Goal: Task Accomplishment & Management: Use online tool/utility

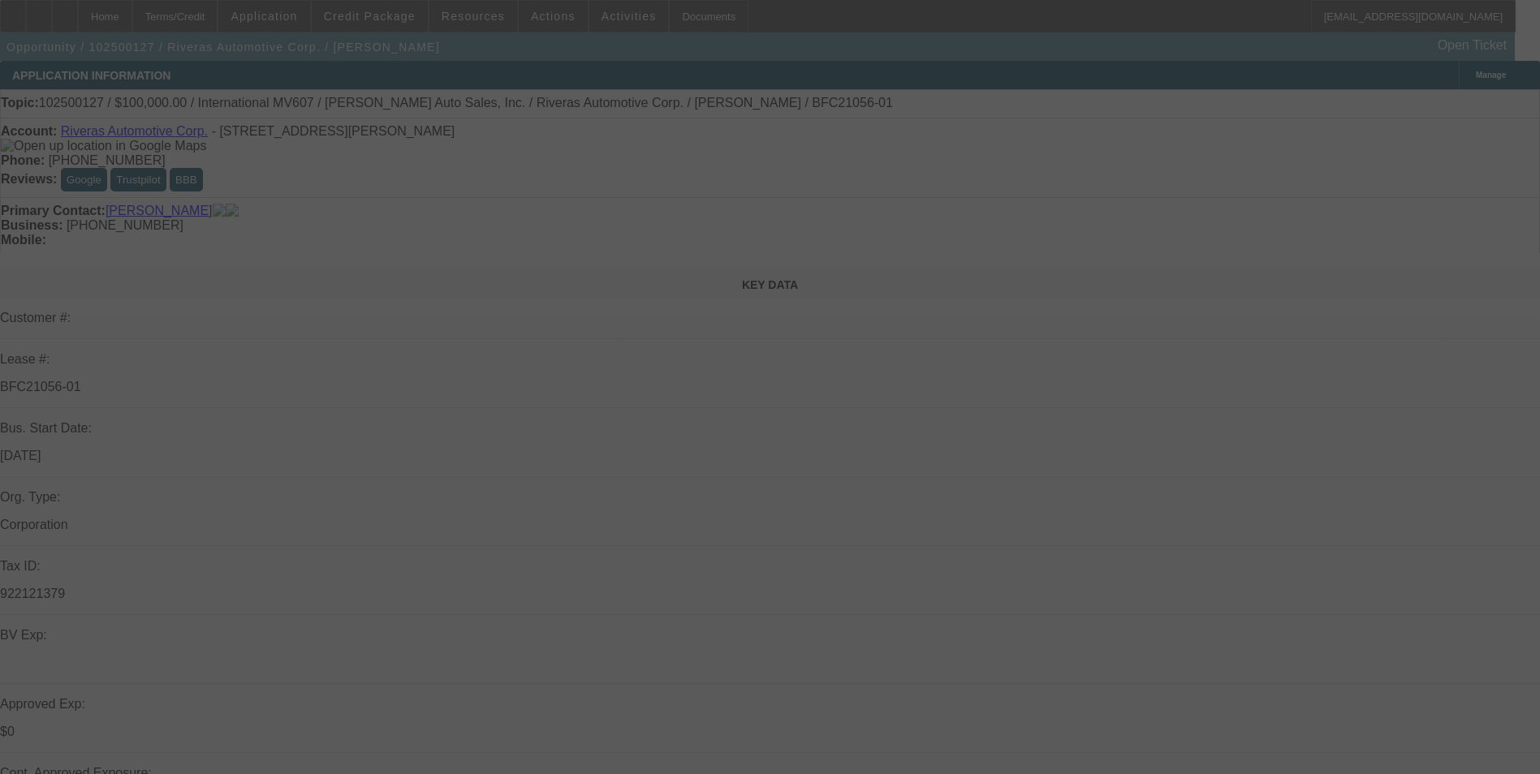
select select "0"
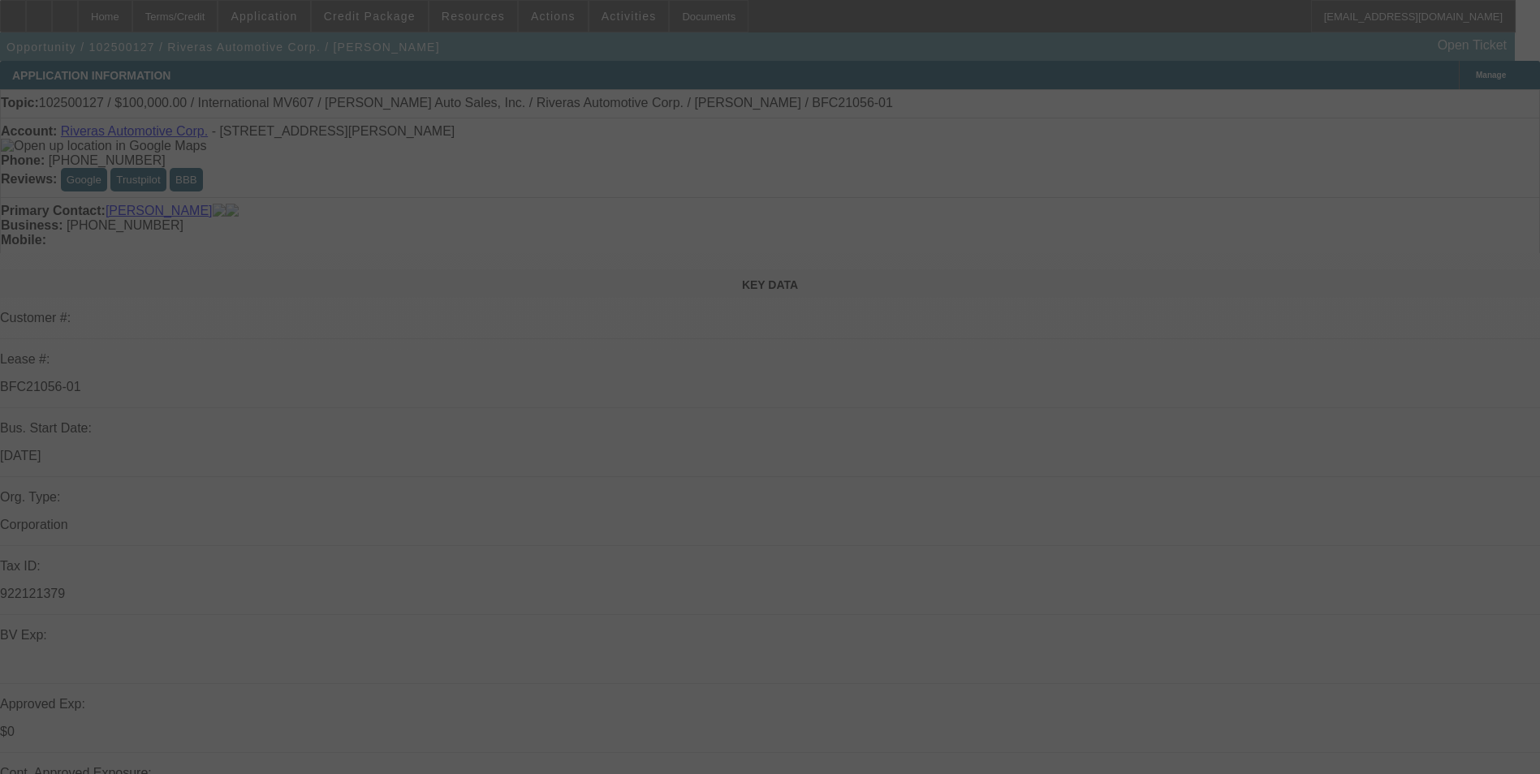
select select "0"
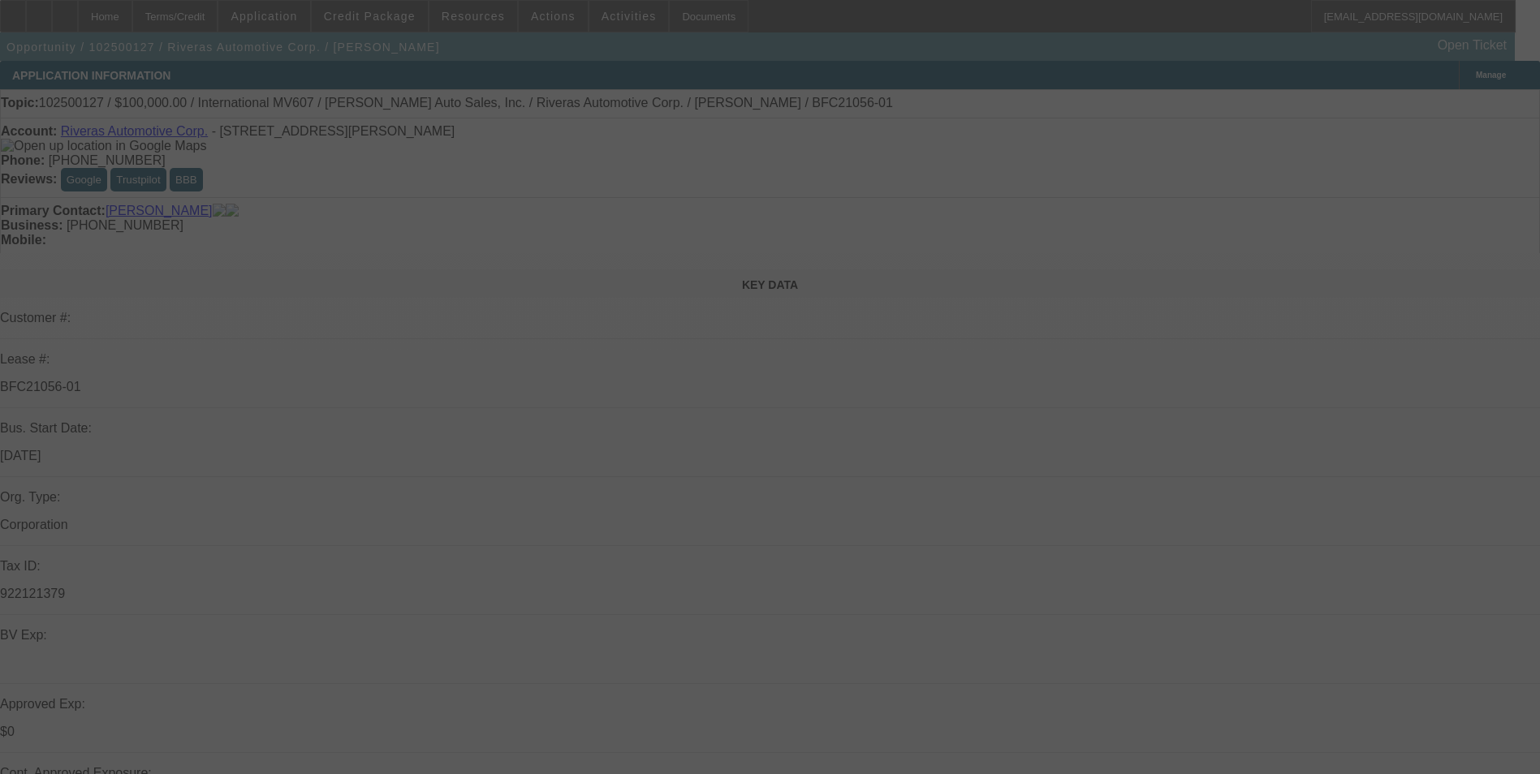
select select "0"
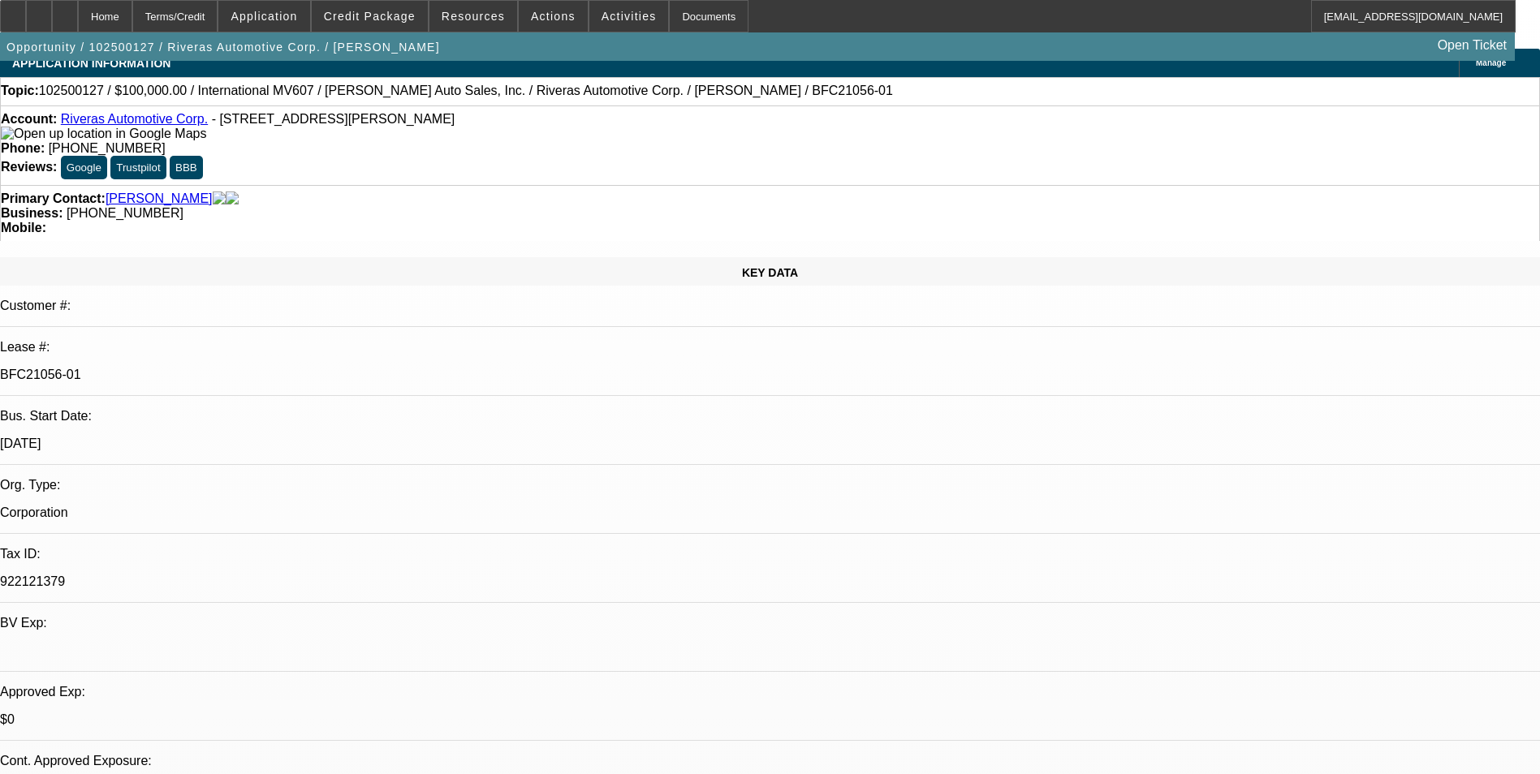
select select "1"
select select "6"
select select "1"
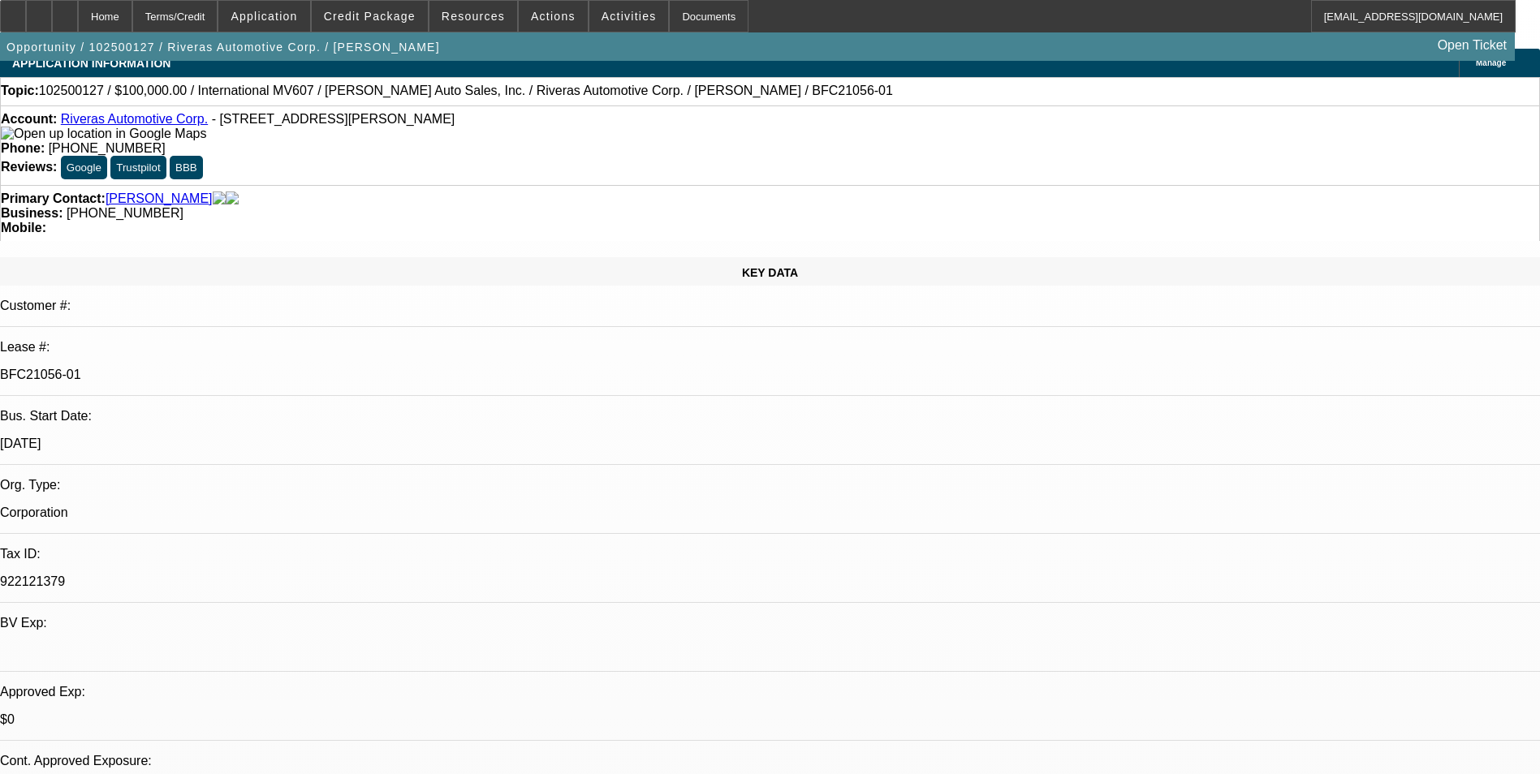
select select "6"
select select "1"
select select "2"
select select "6"
select select "1"
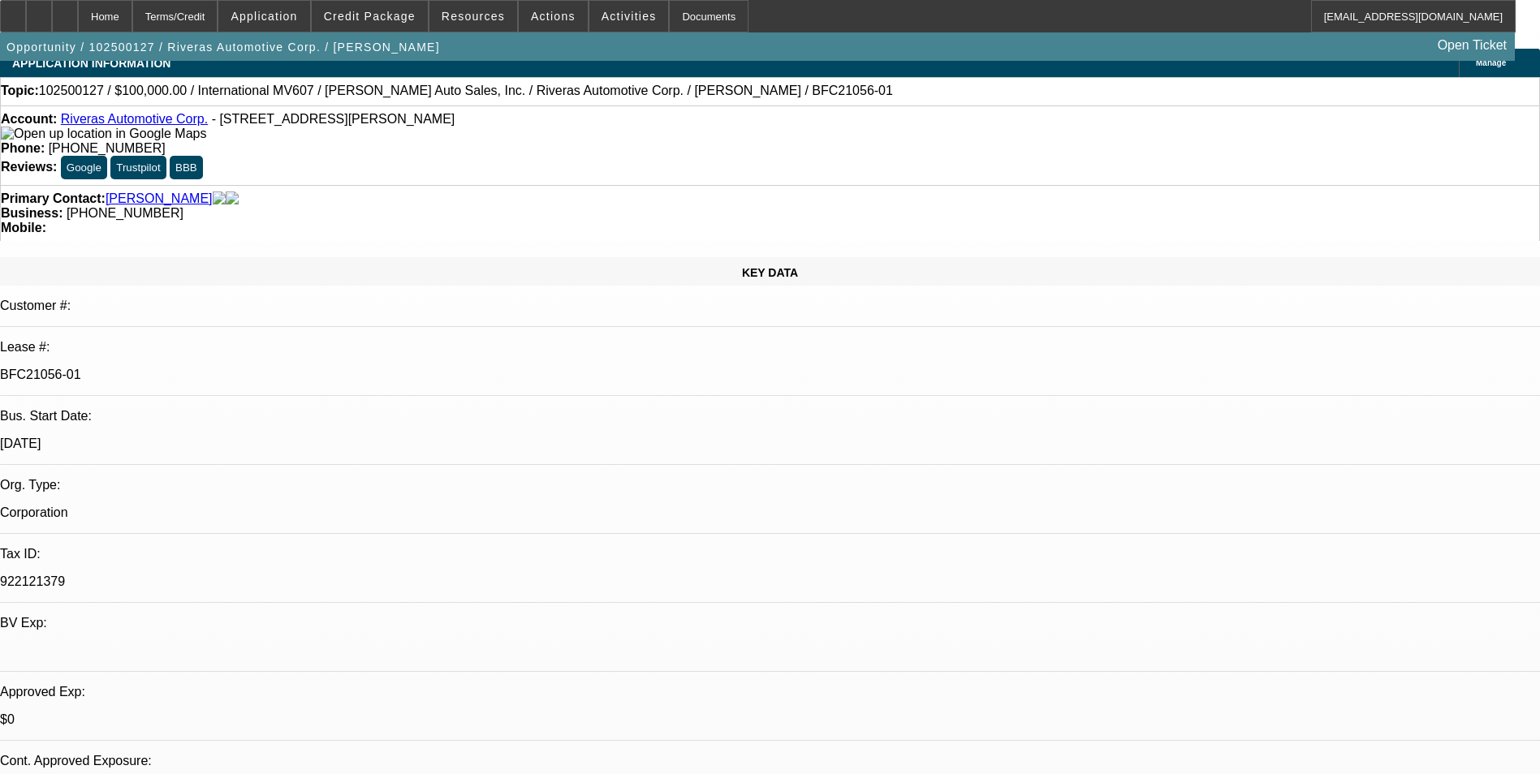
select select "2"
select select "6"
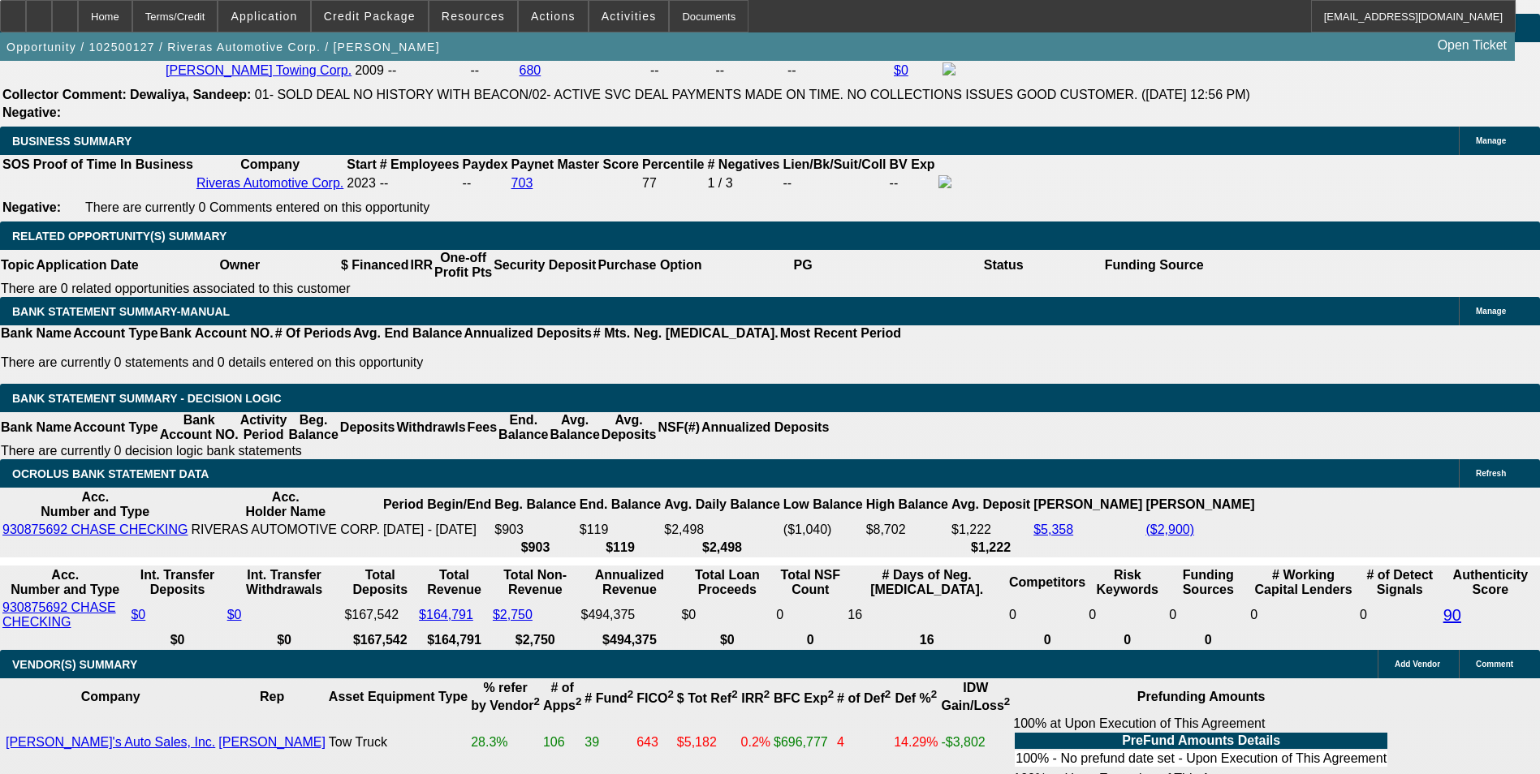
scroll to position [2639, 0]
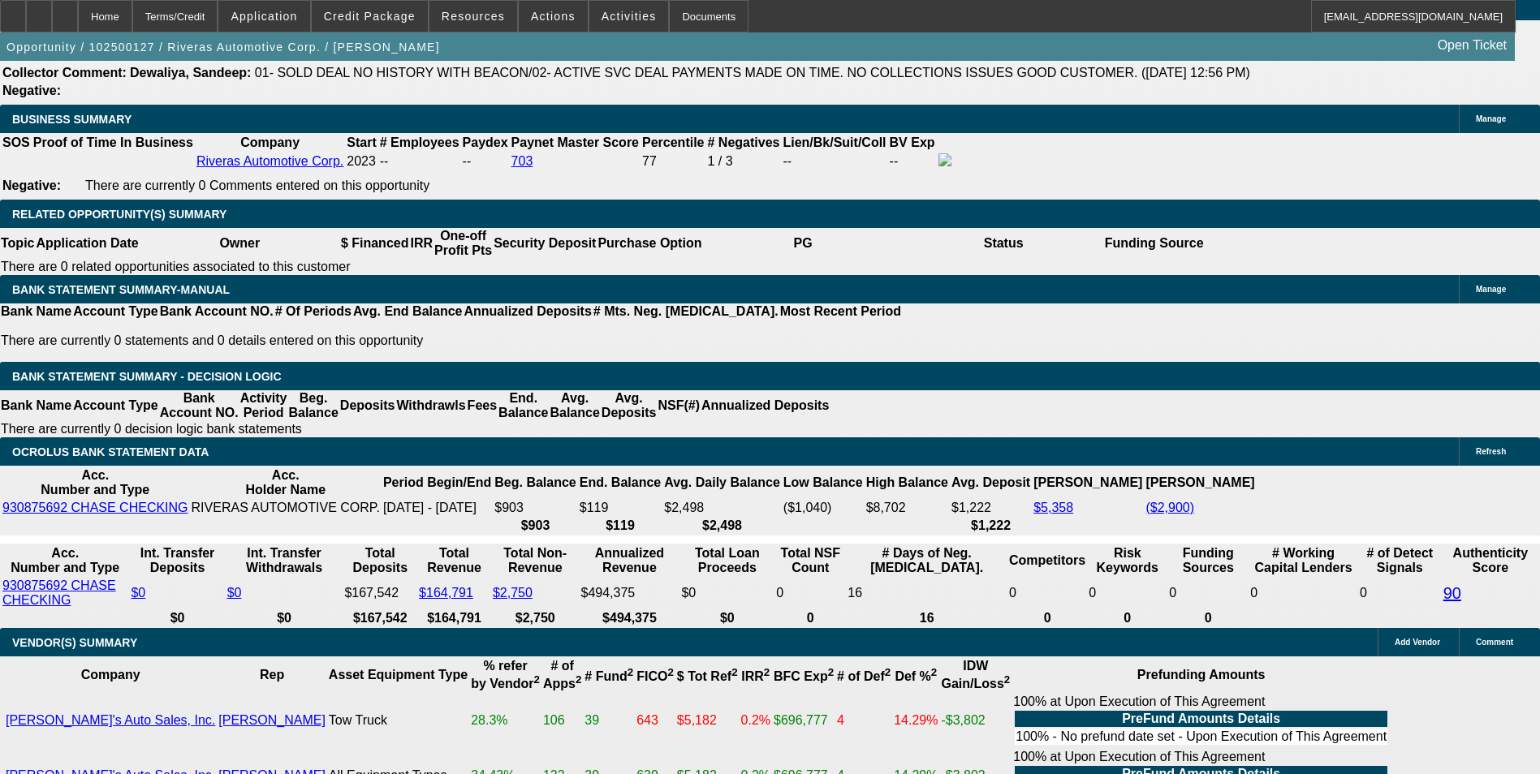
drag, startPoint x: 347, startPoint y: 431, endPoint x: 489, endPoint y: 433, distance: 142.1
type input "1"
type input "UNKNOWN"
type input "12"
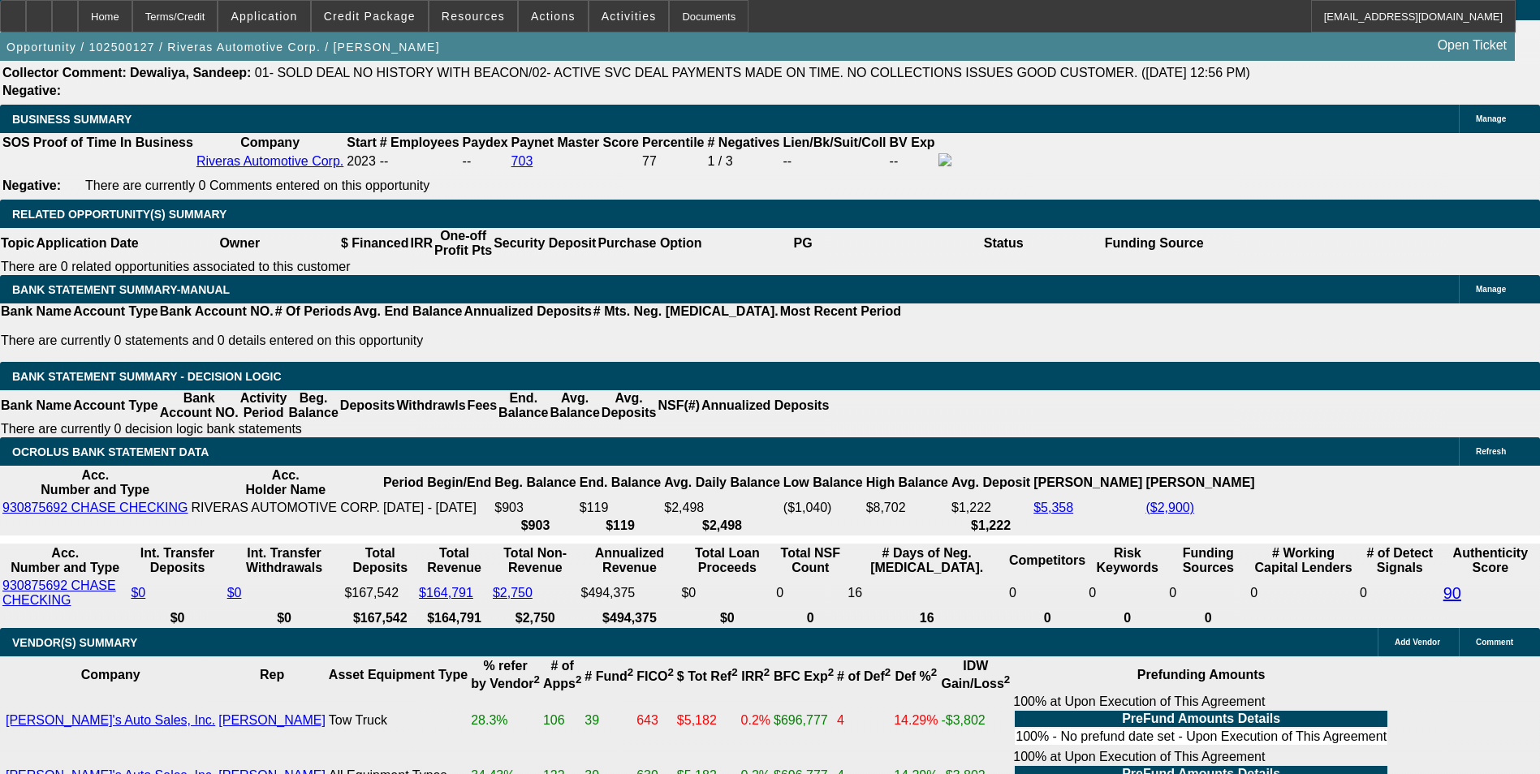
type input "$2,224.44"
type input "12.5"
type input "$2,249.79"
type input "12.5"
drag, startPoint x: 125, startPoint y: 449, endPoint x: 153, endPoint y: 455, distance: 29.1
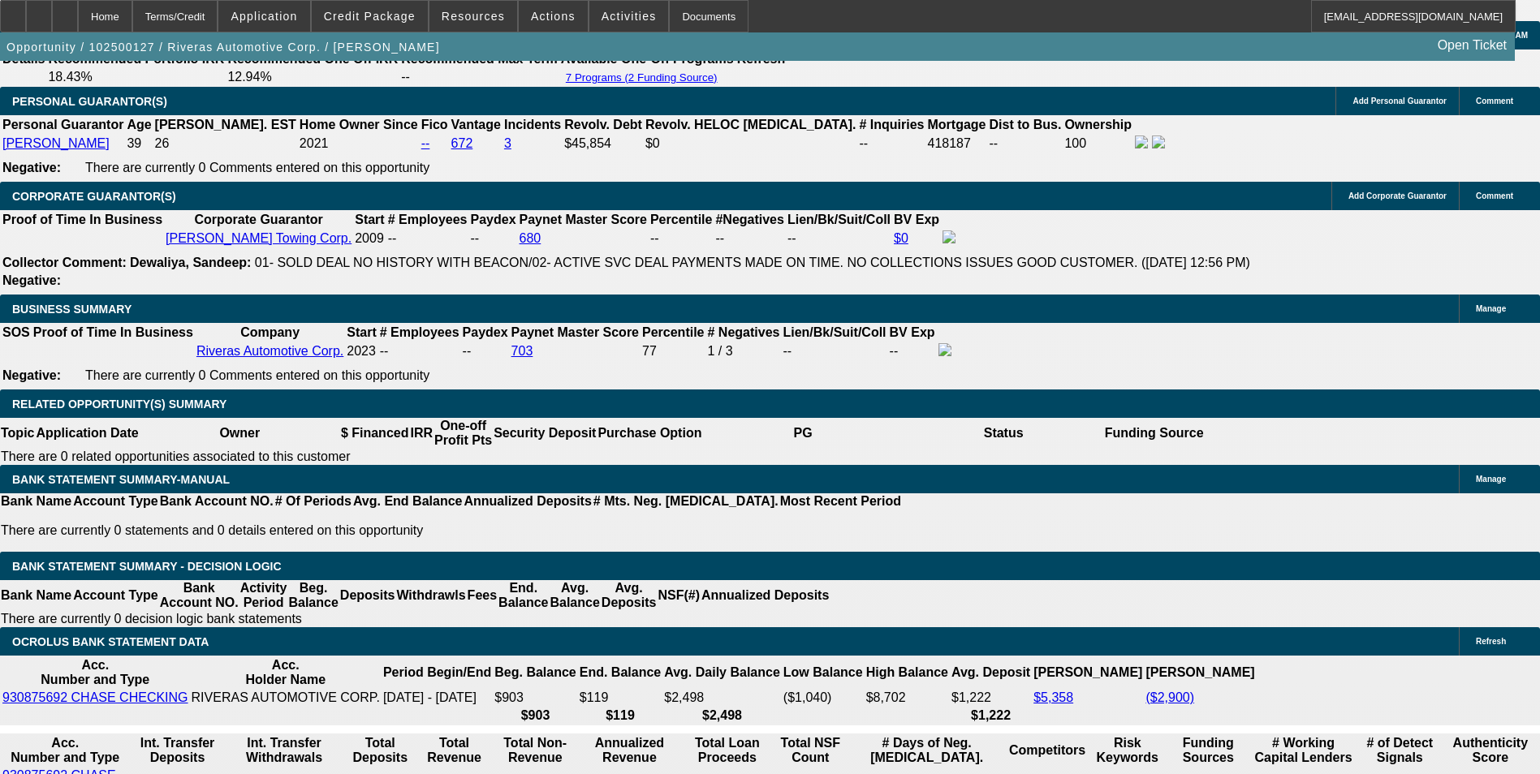
scroll to position [2314, 0]
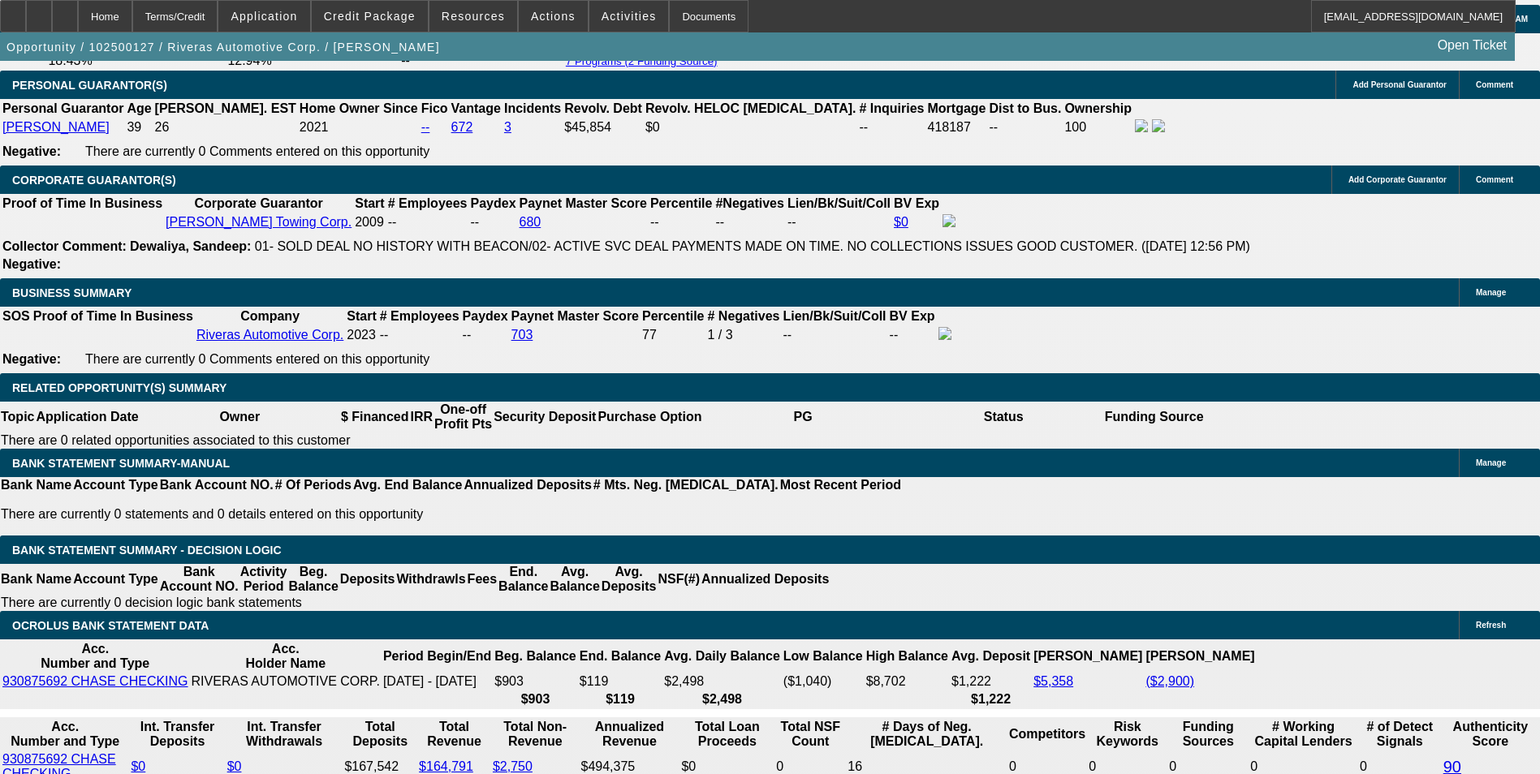
scroll to position [2639, 0]
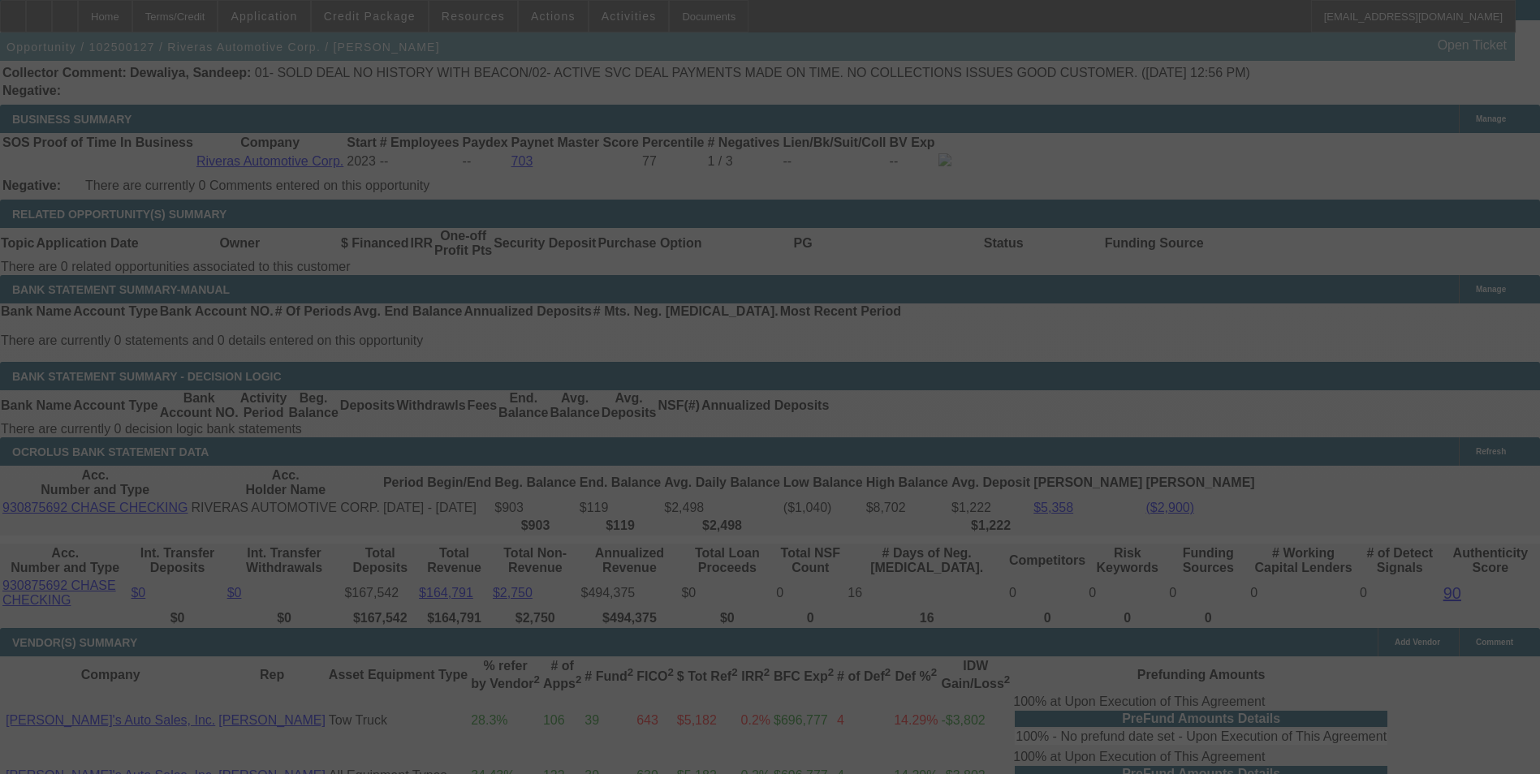
select select "0"
select select "6"
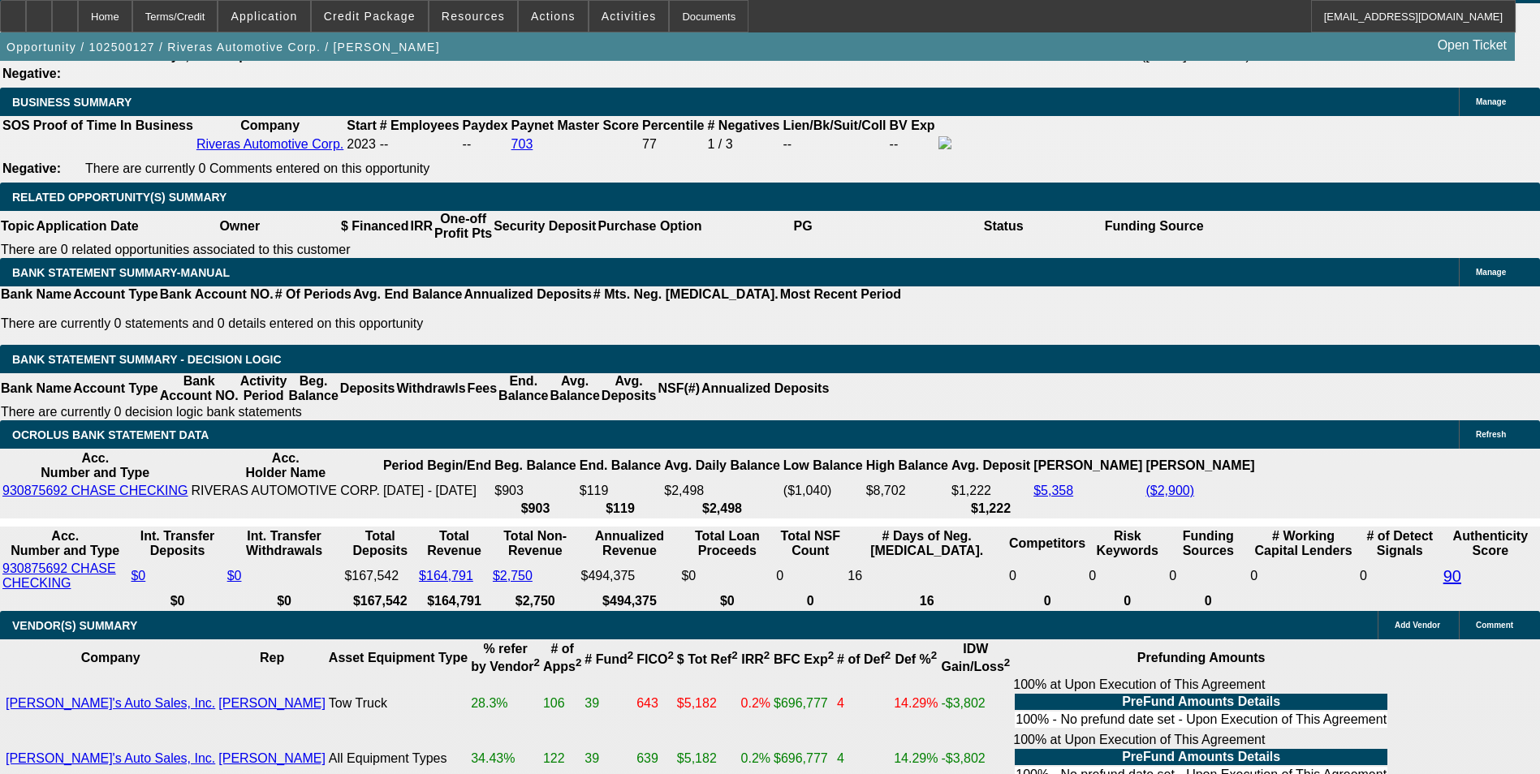
scroll to position [2619, 0]
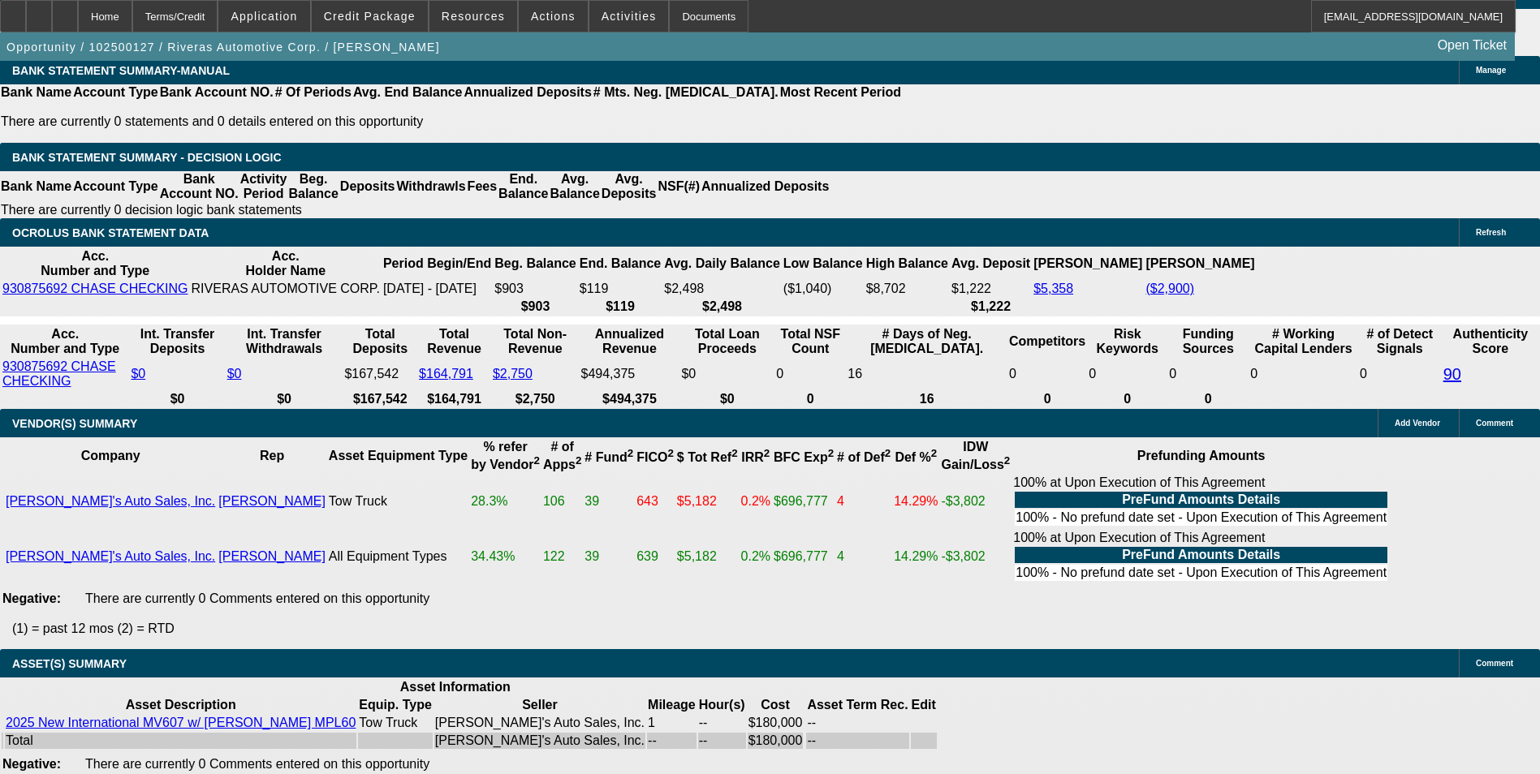
scroll to position [2863, 0]
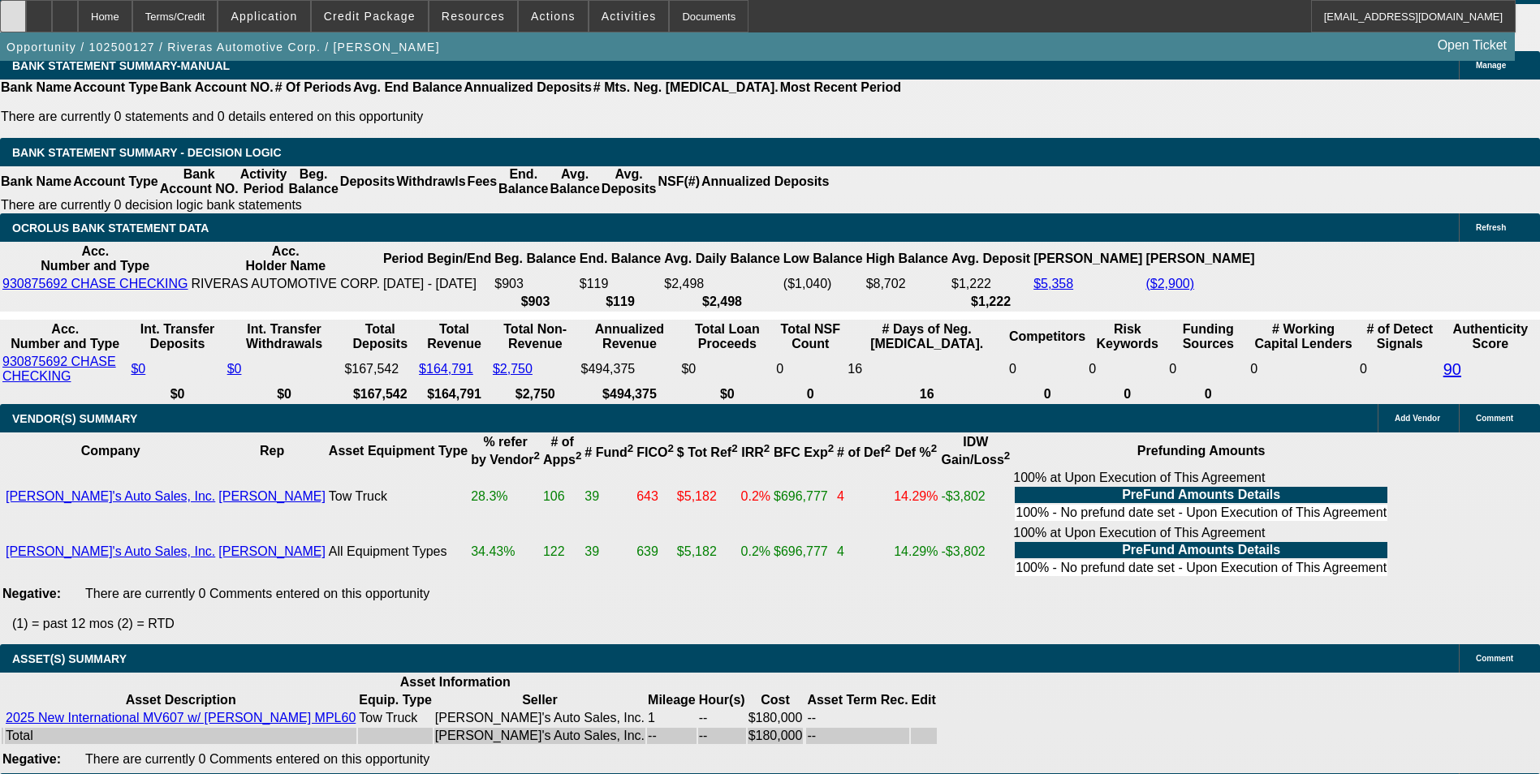
click at [13, 11] on icon at bounding box center [13, 11] width 0 height 0
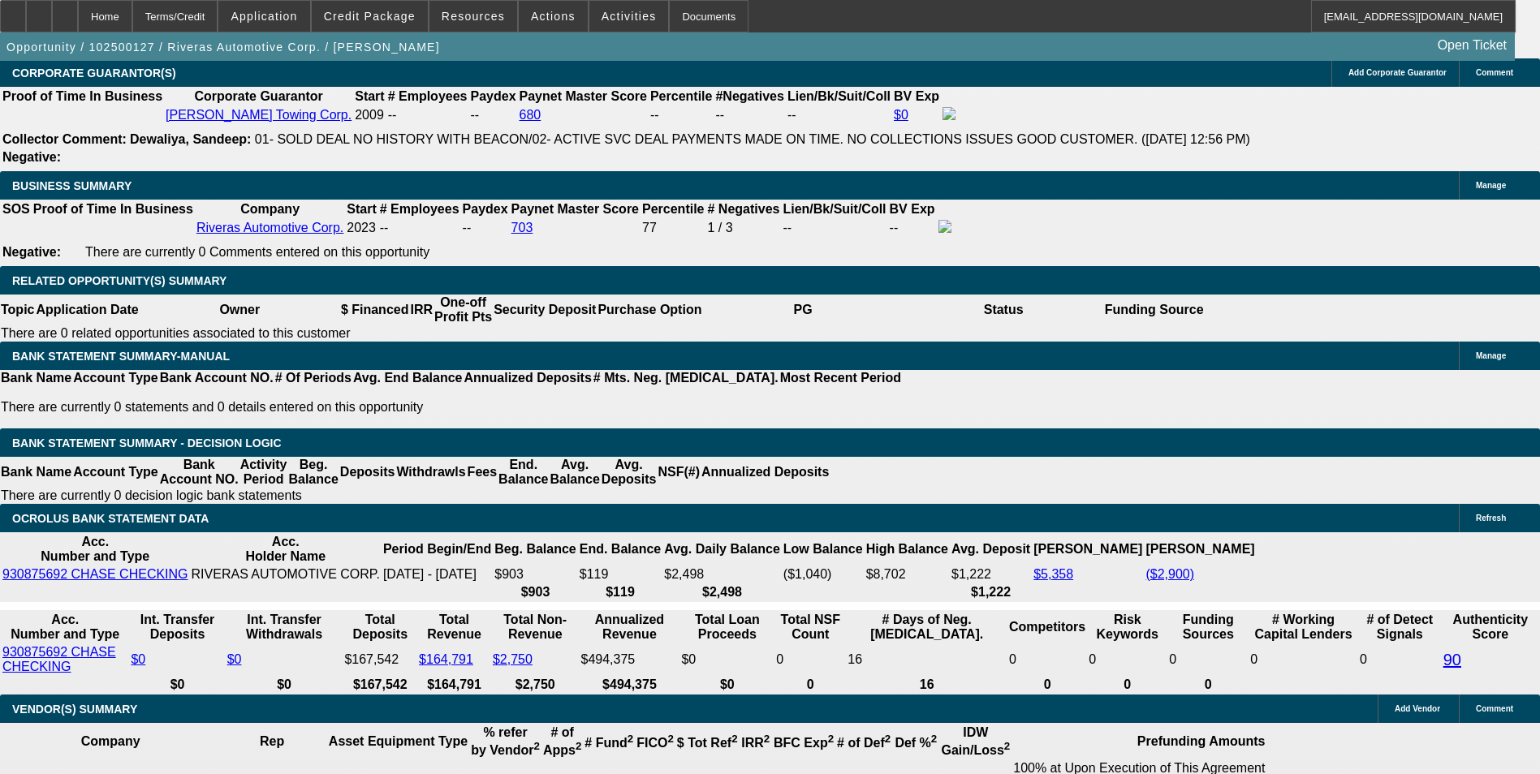
scroll to position [2782, 0]
